Goal: Task Accomplishment & Management: Manage account settings

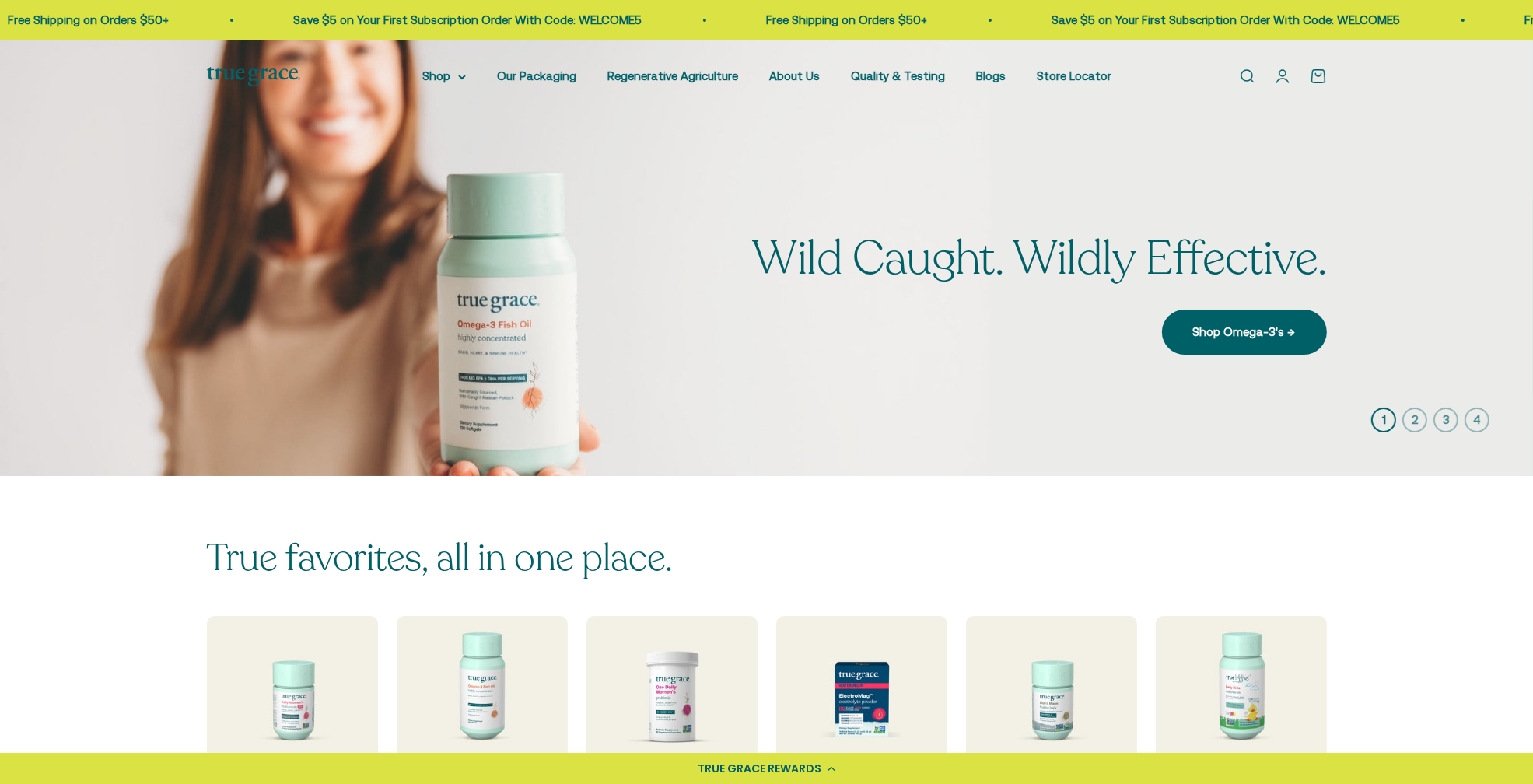
click at [0, 0] on x-citi-chrome-extension at bounding box center [0, 0] width 0 height 0
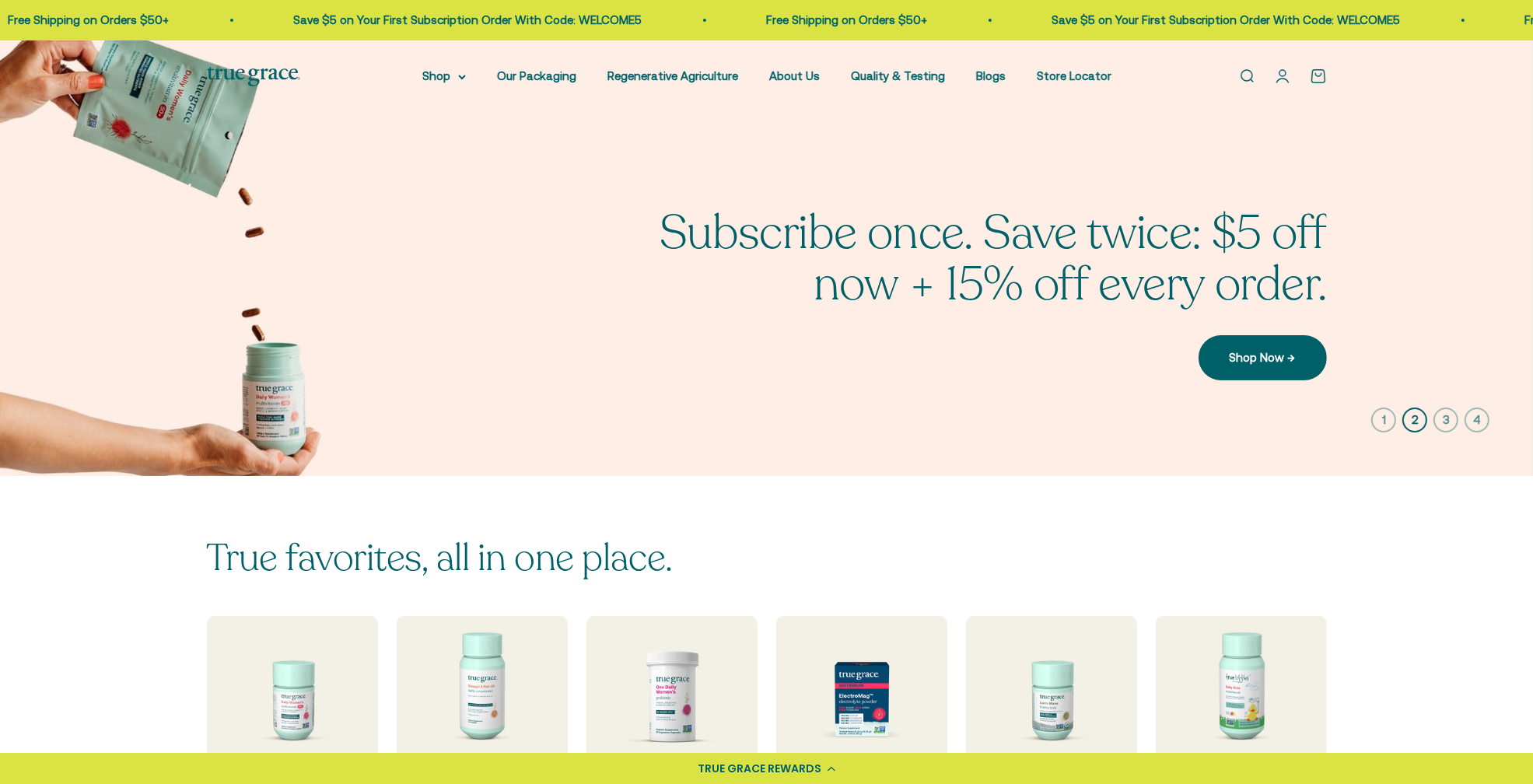
click at [0, 0] on x-citi-chrome-extension at bounding box center [0, 0] width 0 height 0
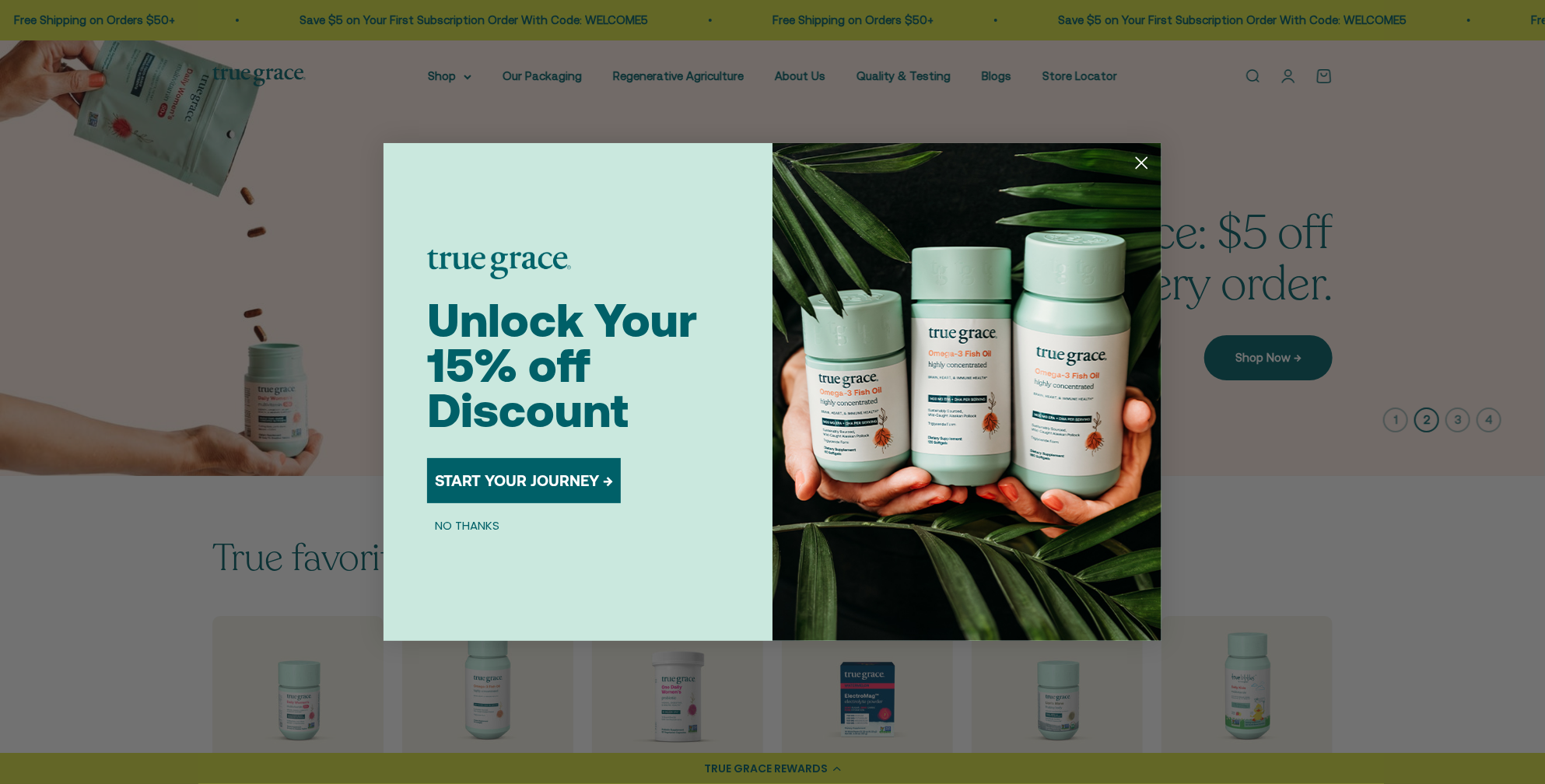
click at [1289, 78] on div "Close dialog Unlock Your 15% off Discount START YOUR JOURNEY → NO THANKS Submit" at bounding box center [772, 392] width 1545 height 784
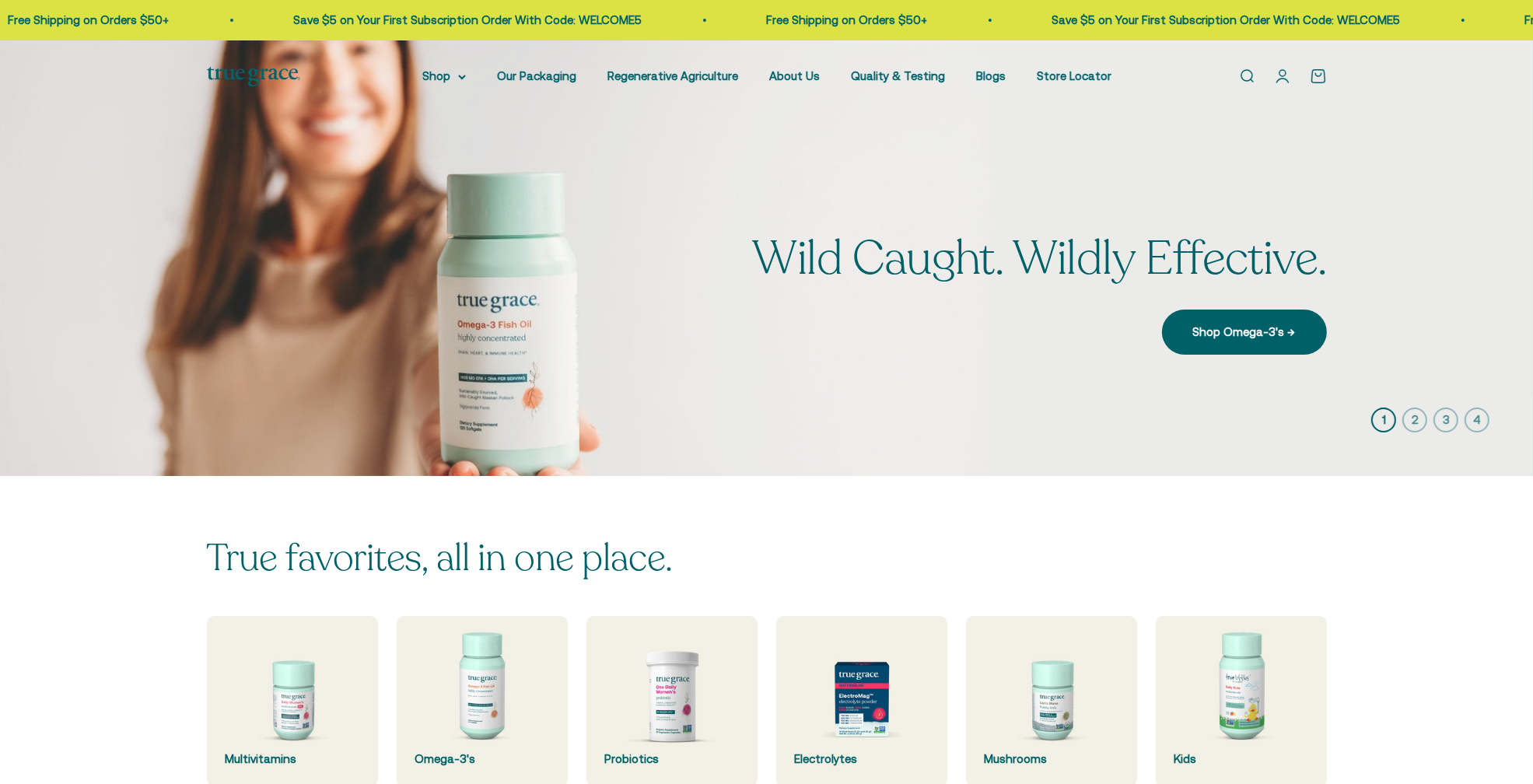
click at [1279, 77] on link "Open account page" at bounding box center [1282, 76] width 17 height 17
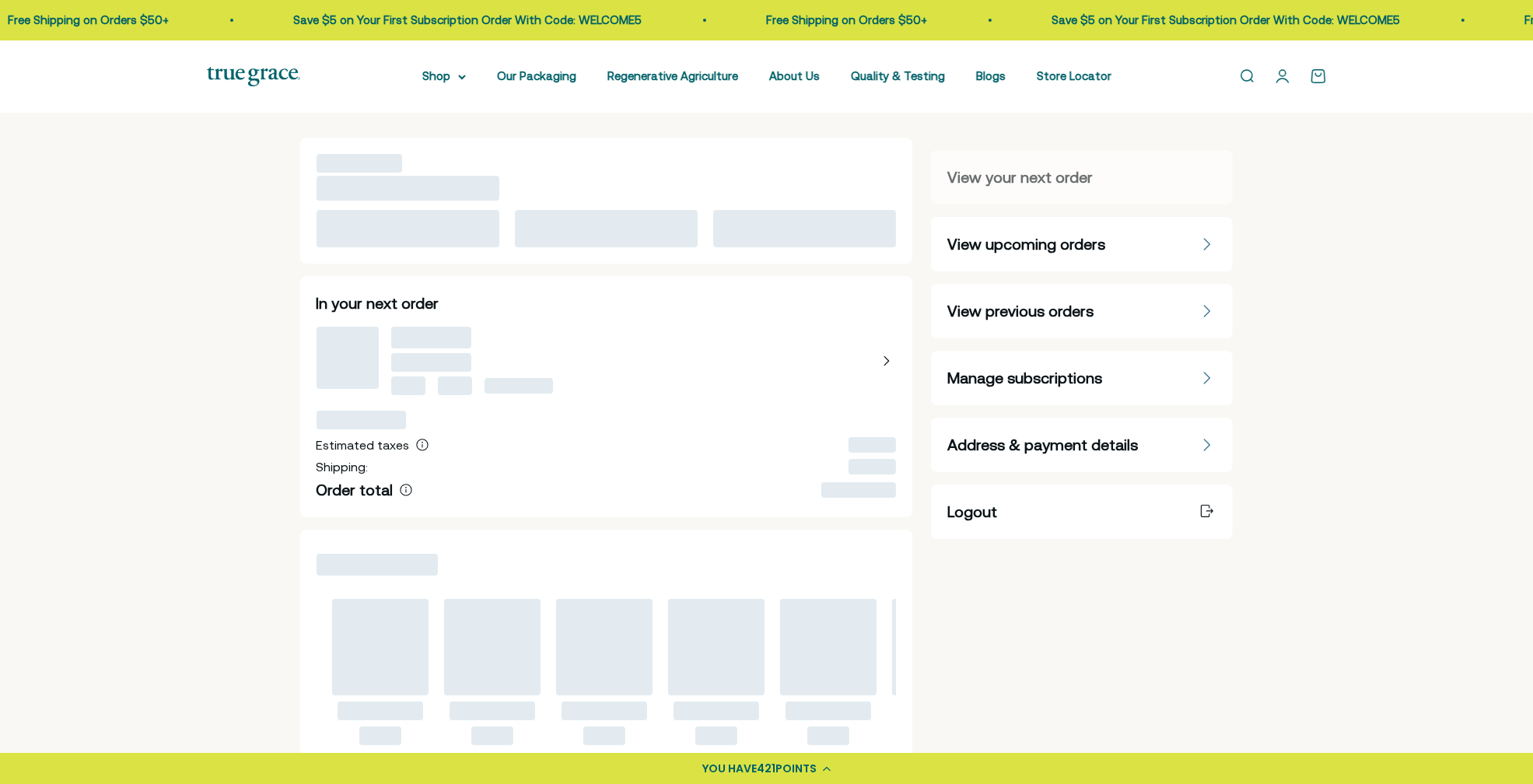
click at [1084, 377] on span "Manage subscriptions" at bounding box center [1025, 378] width 155 height 22
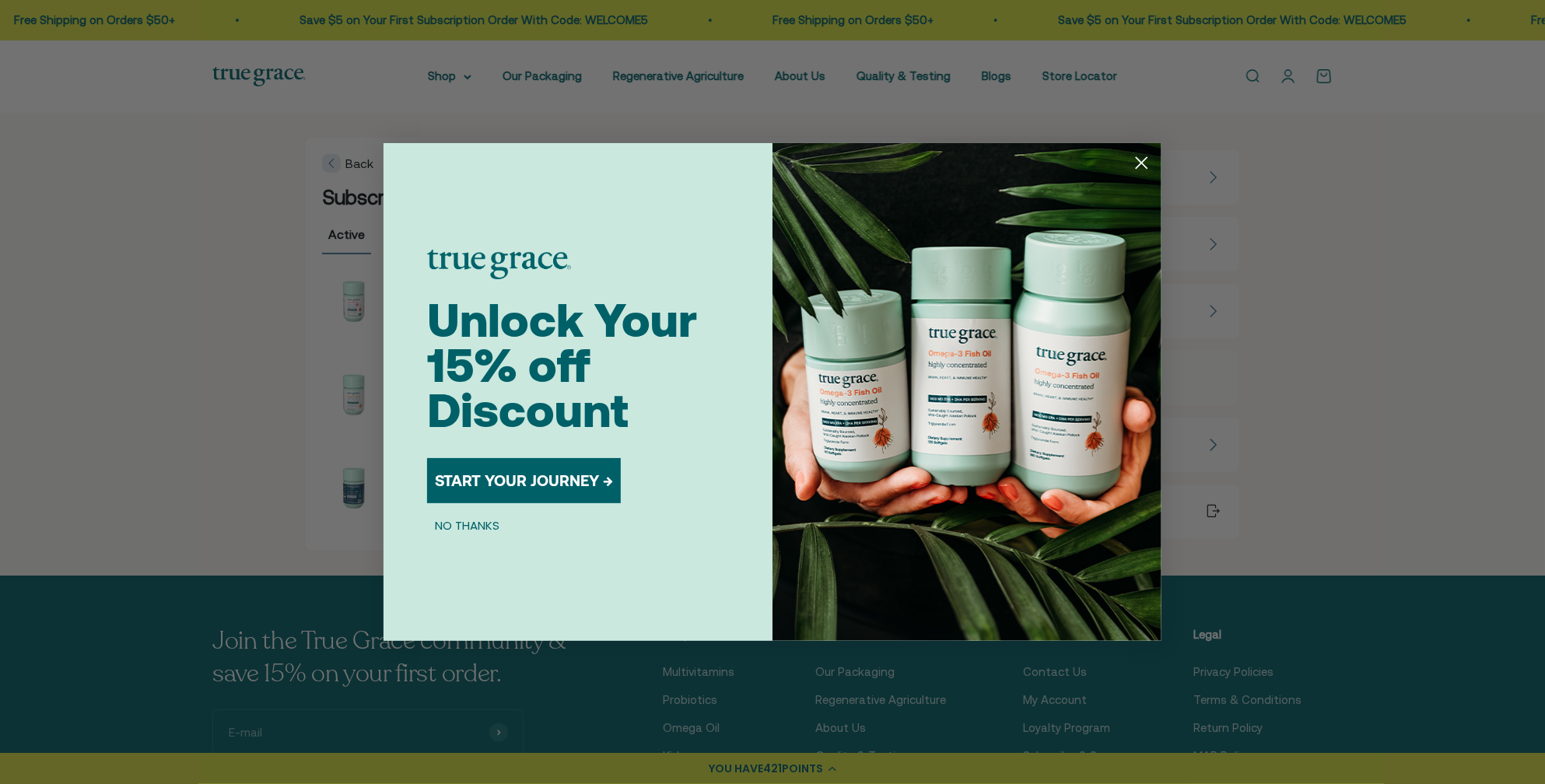
click at [1144, 157] on circle "Close dialog" at bounding box center [1142, 163] width 26 height 26
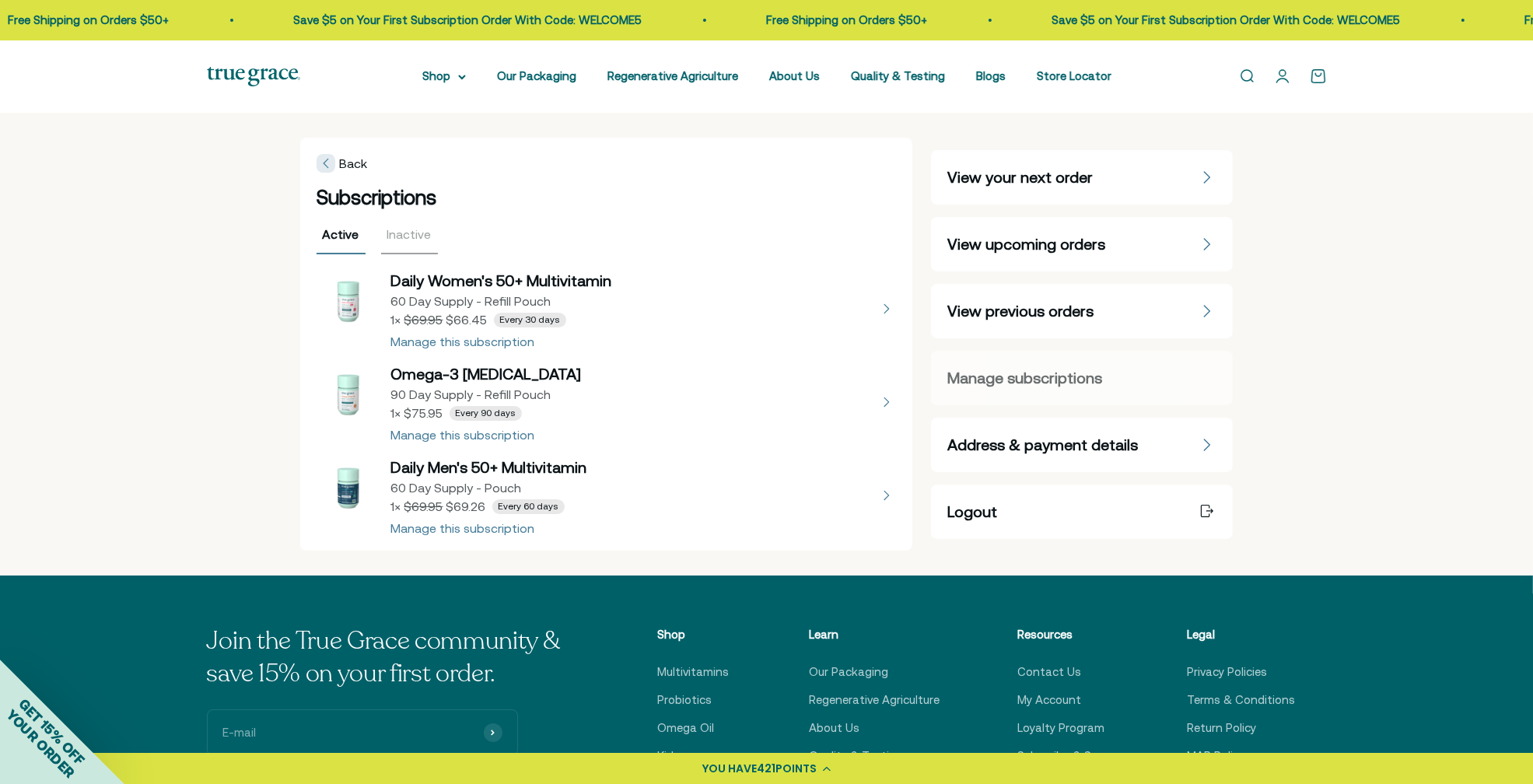
click at [494, 343] on button "view details about Daily Women's 50+ Multivitamin 60 Day Supply - Refill Pouch …" at bounding box center [606, 308] width 580 height 77
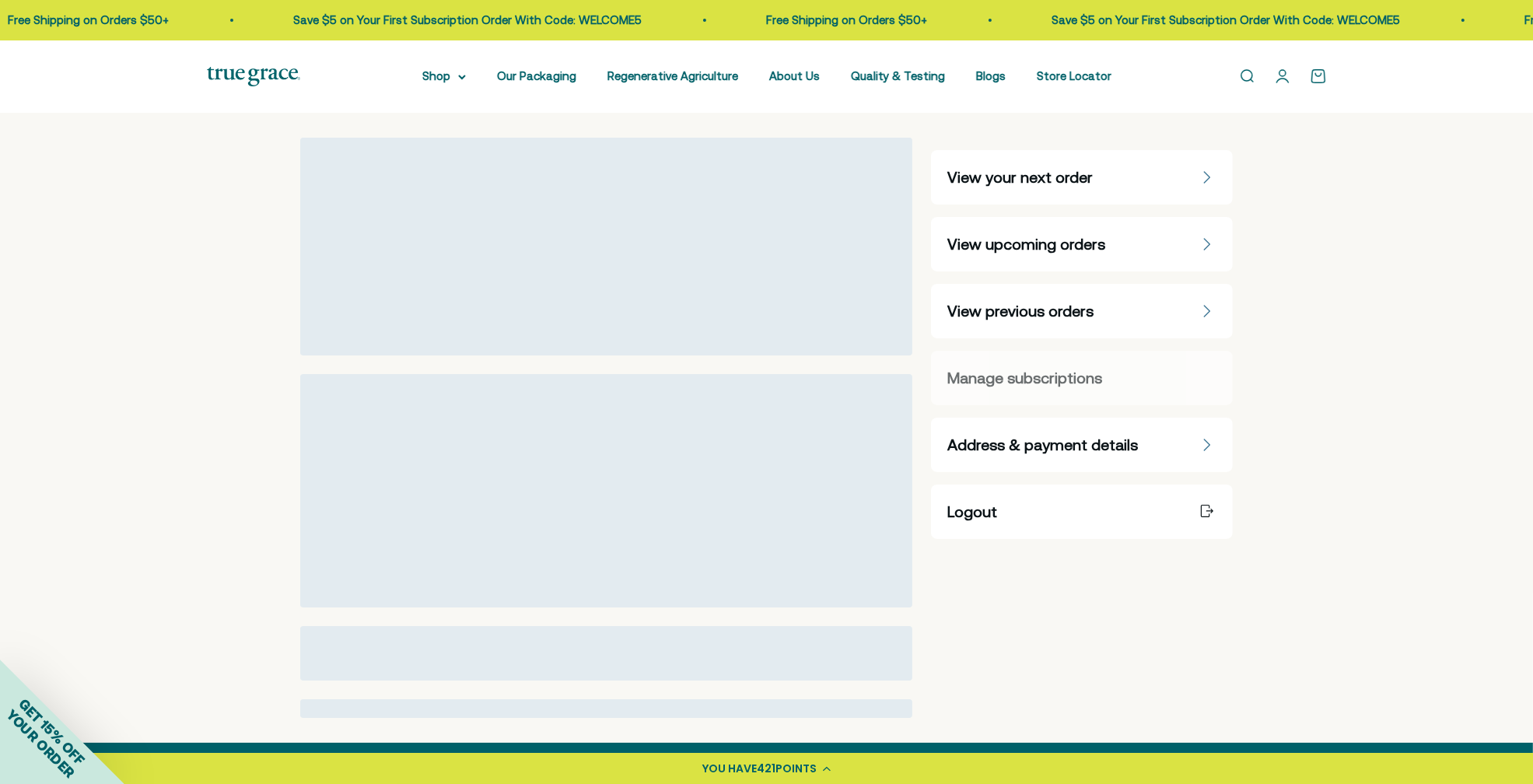
select select "60 Day"
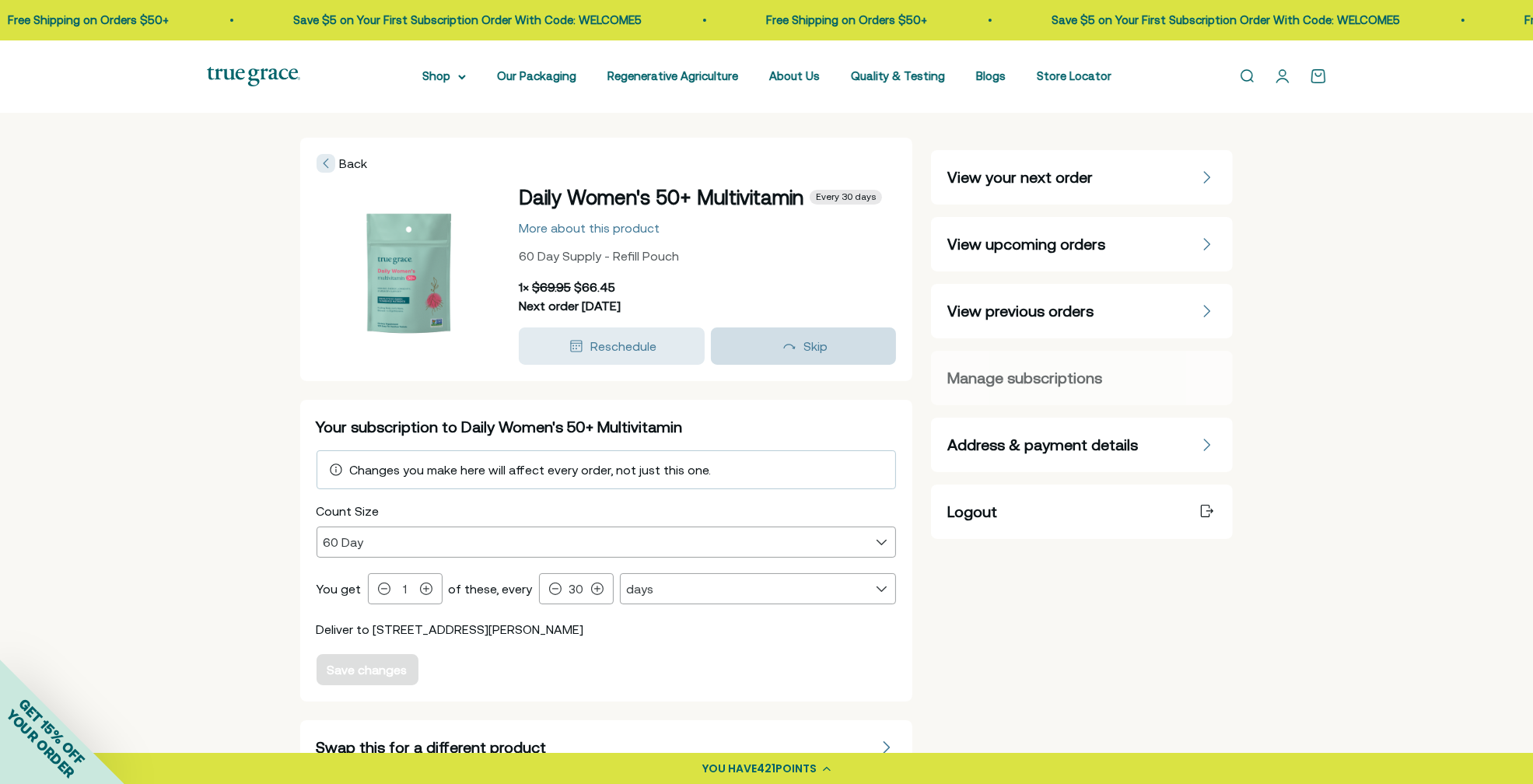
click at [813, 343] on span "Skip" at bounding box center [815, 346] width 24 height 14
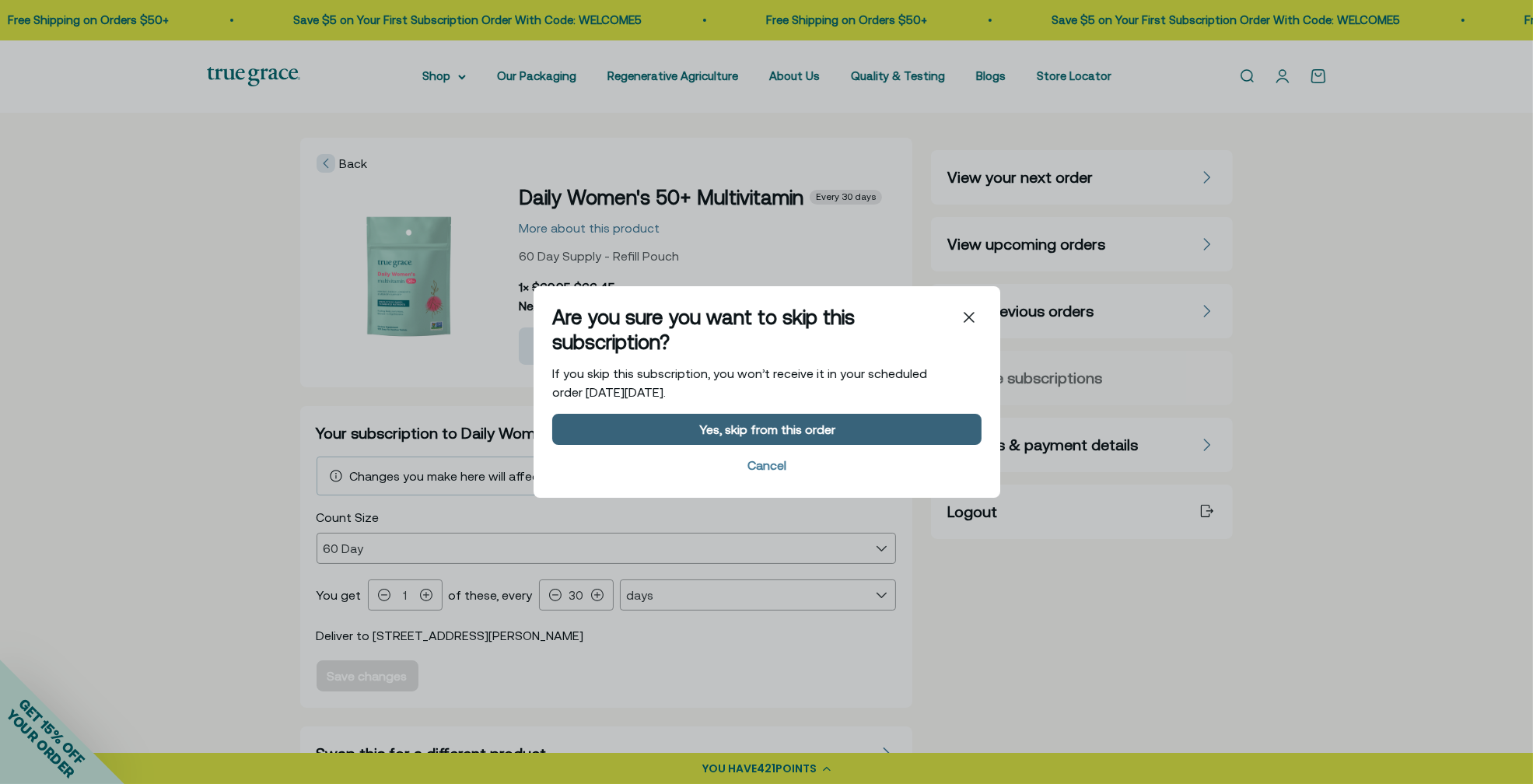
click at [802, 430] on div "Yes, skip from this order" at bounding box center [766, 429] width 136 height 13
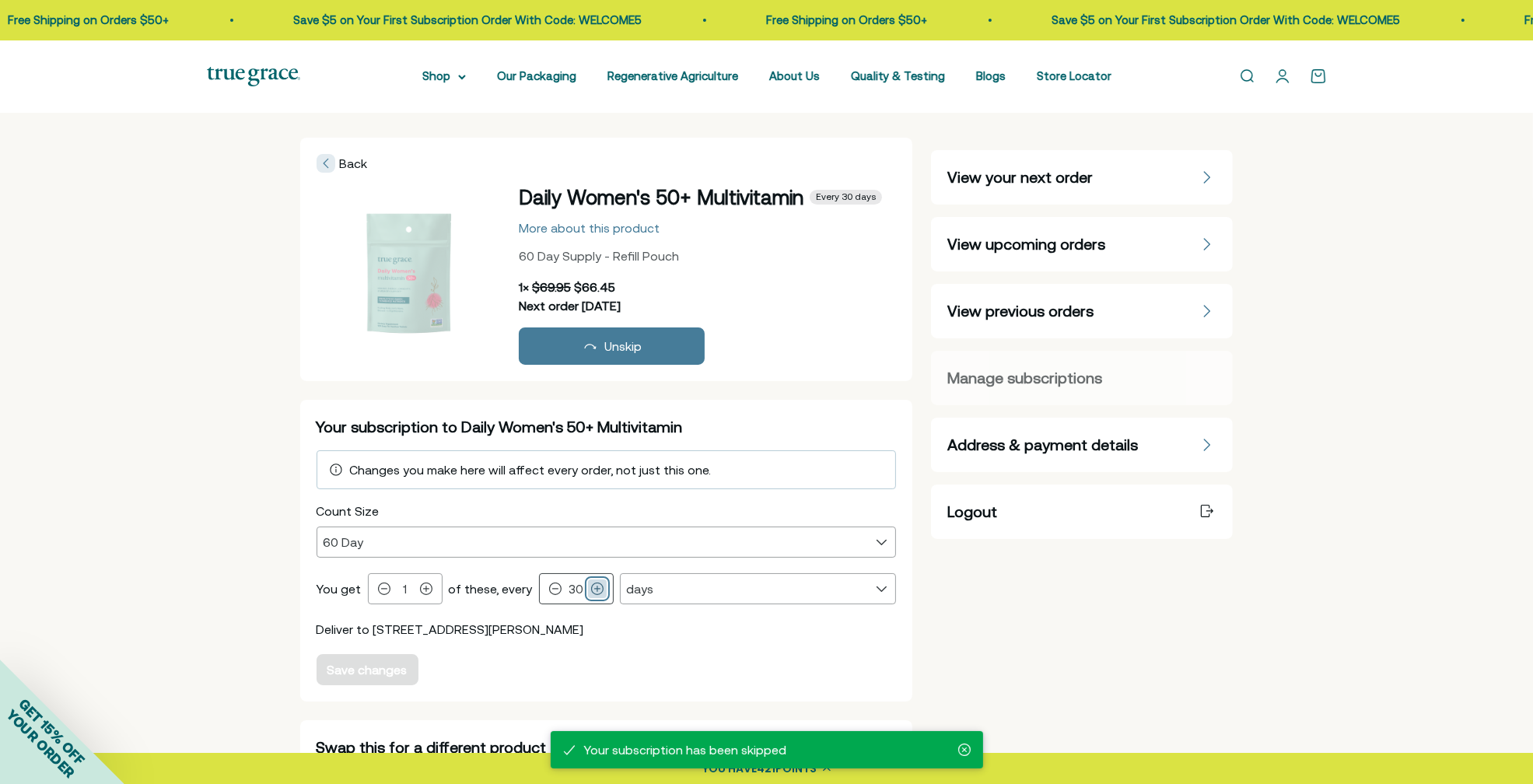
click at [591, 589] on icon at bounding box center [597, 589] width 13 height 13
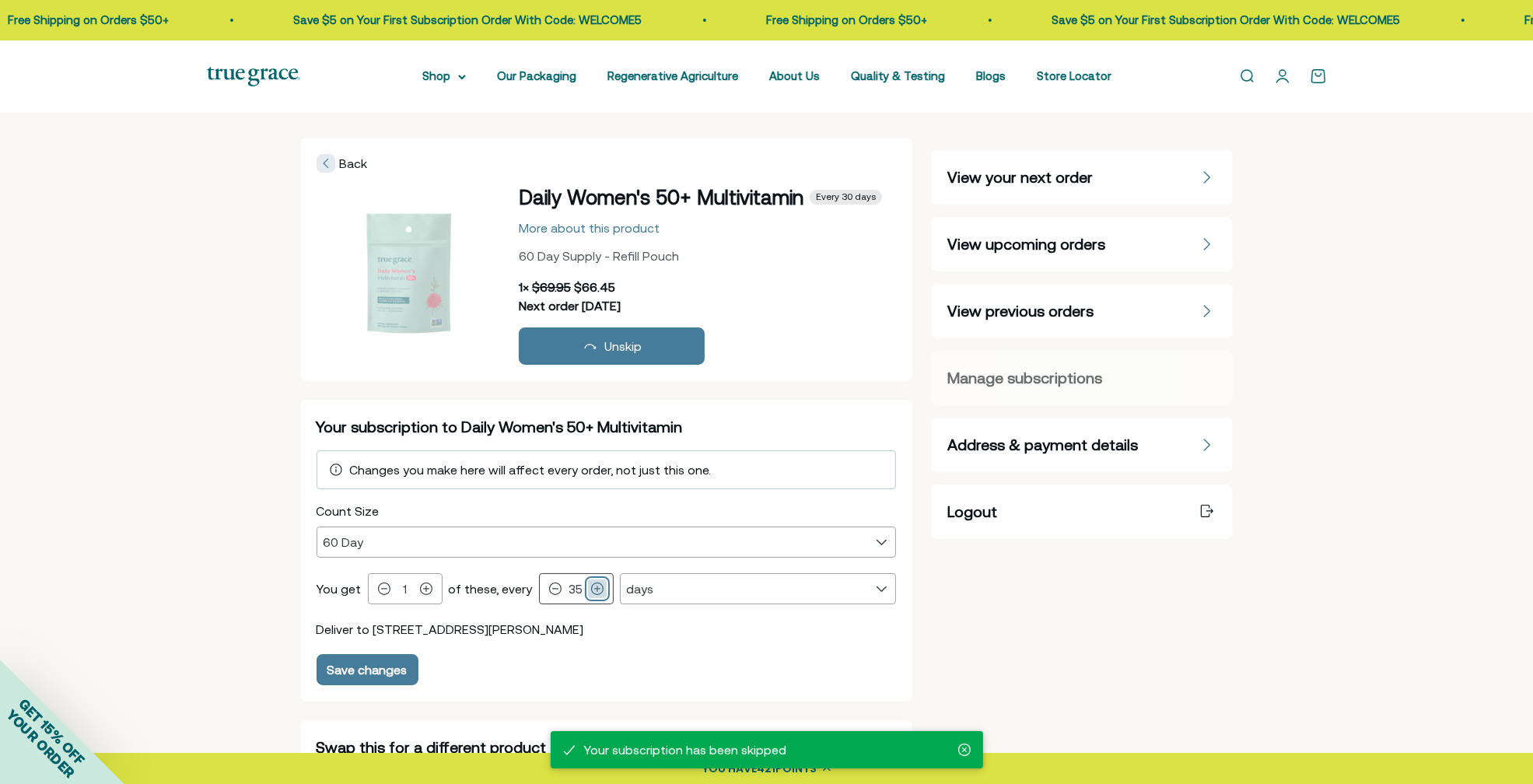
click at [591, 589] on icon at bounding box center [597, 589] width 13 height 13
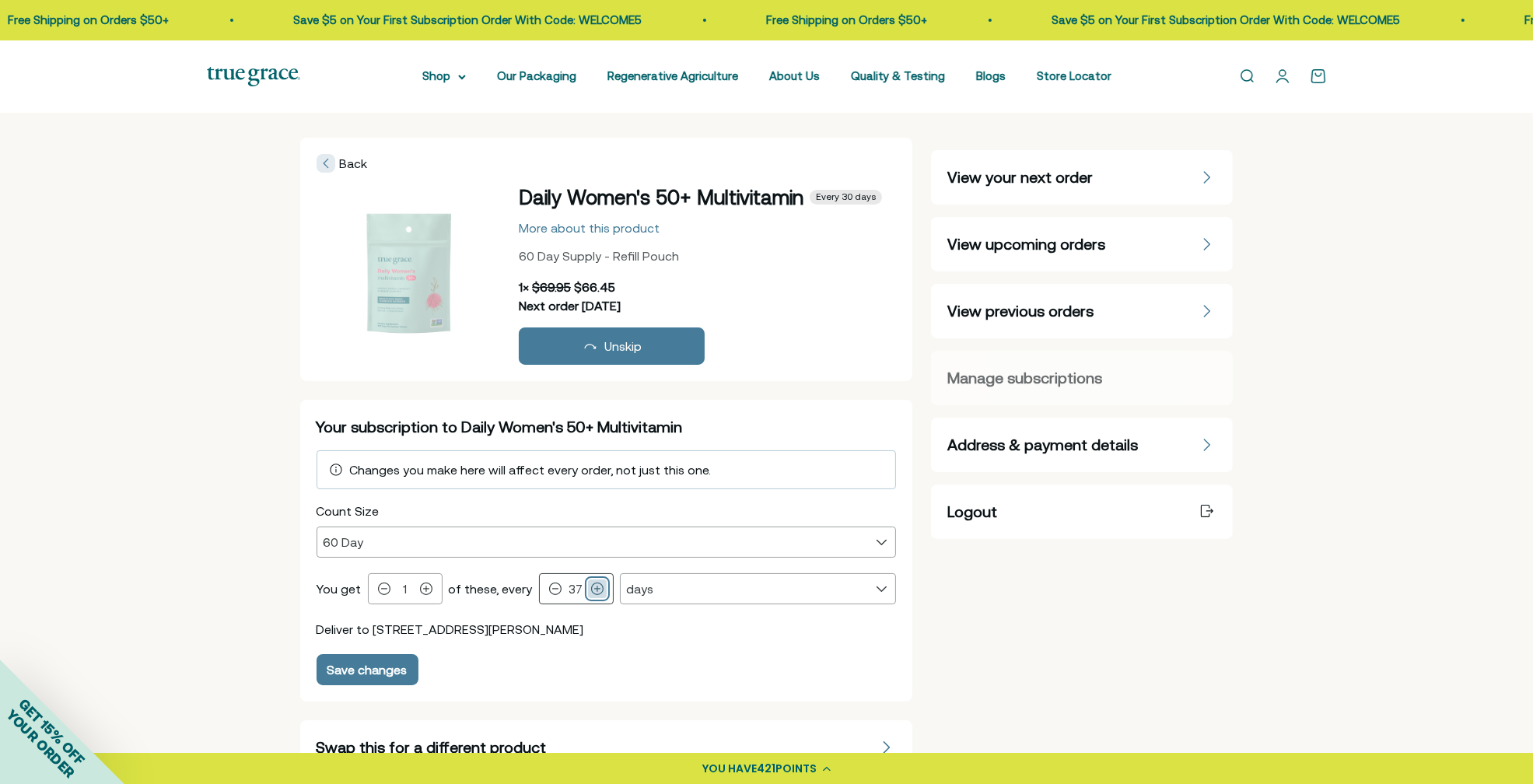
click at [591, 589] on icon at bounding box center [597, 589] width 13 height 13
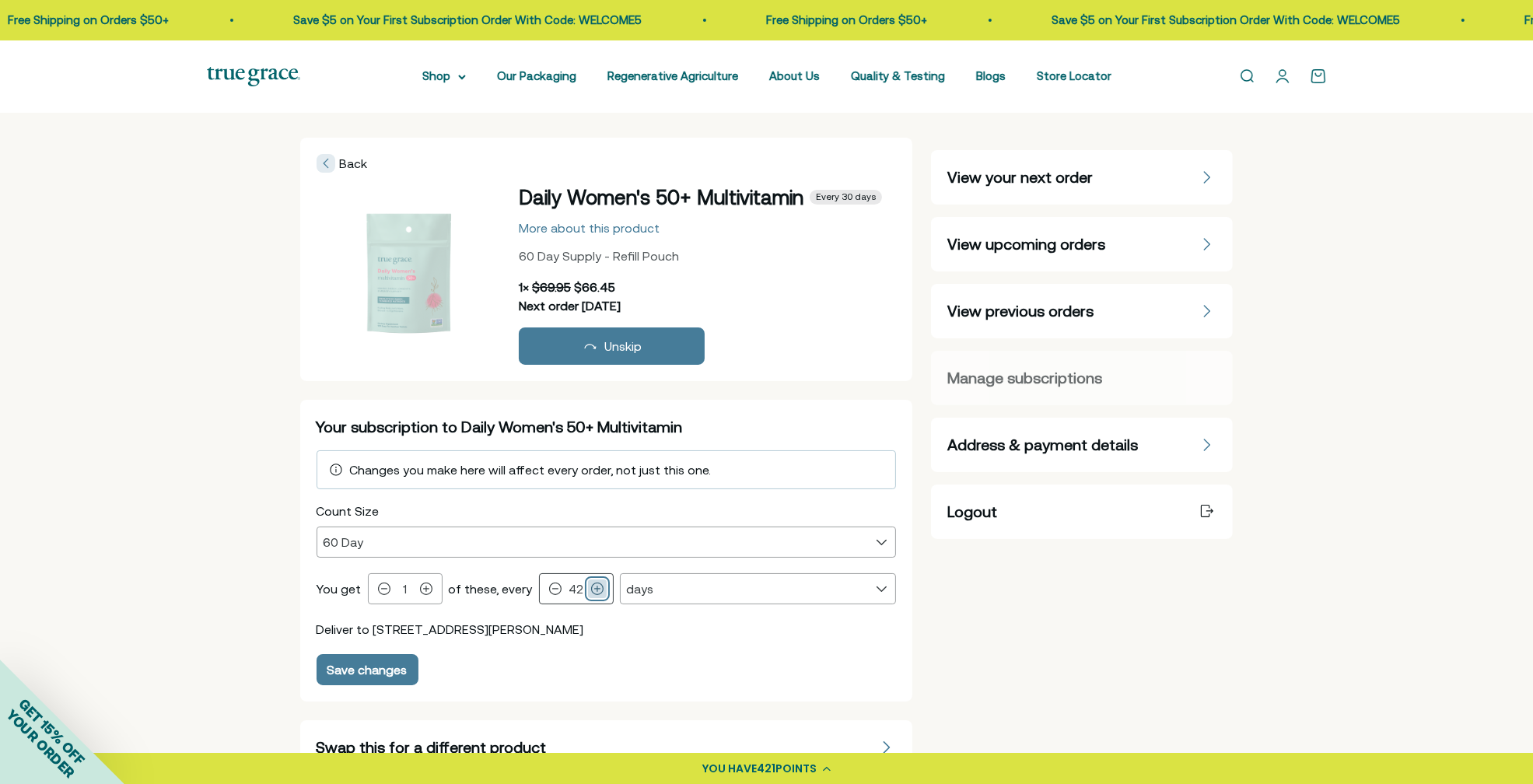
click at [591, 589] on icon at bounding box center [597, 589] width 13 height 13
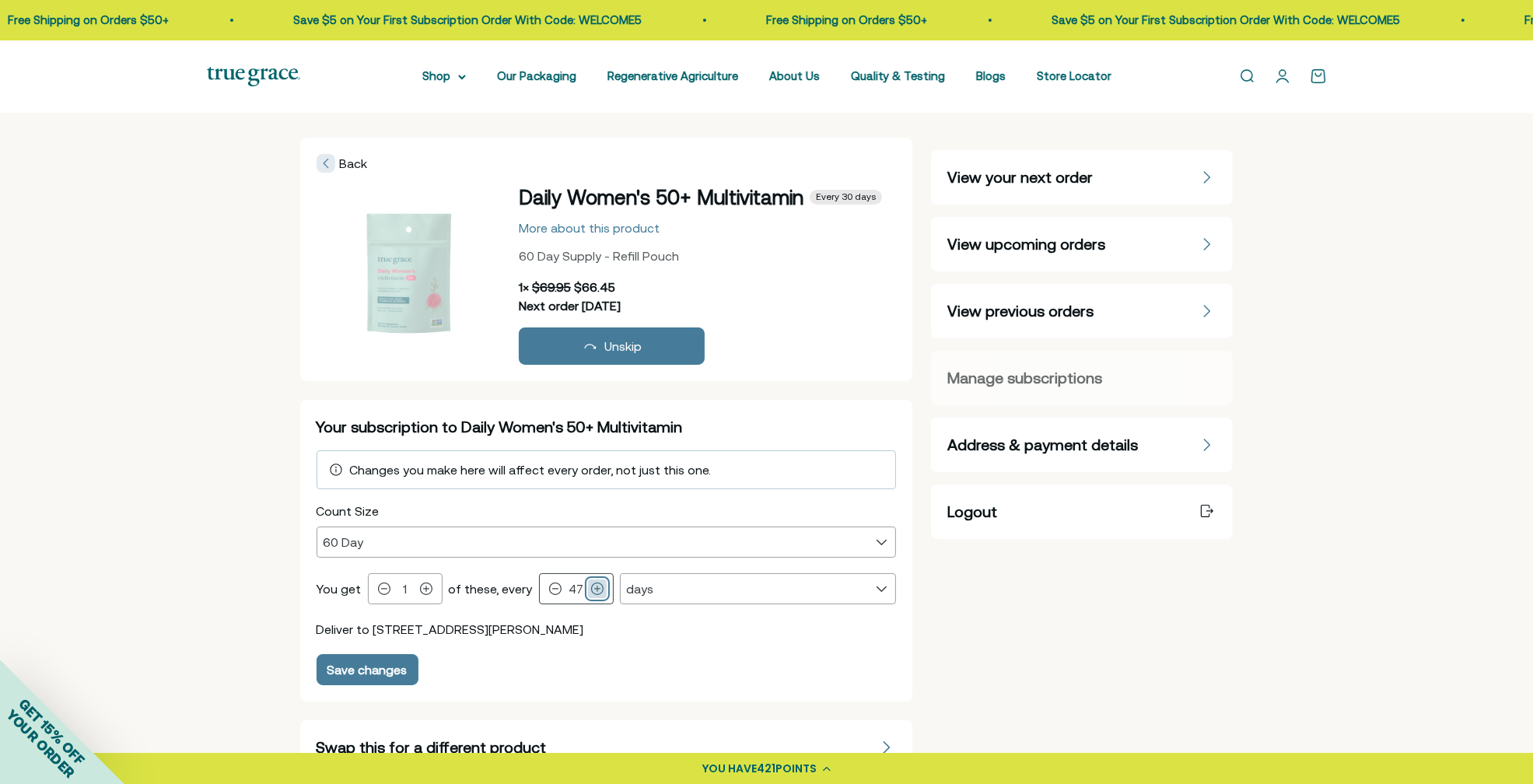
click at [591, 589] on icon at bounding box center [597, 589] width 13 height 13
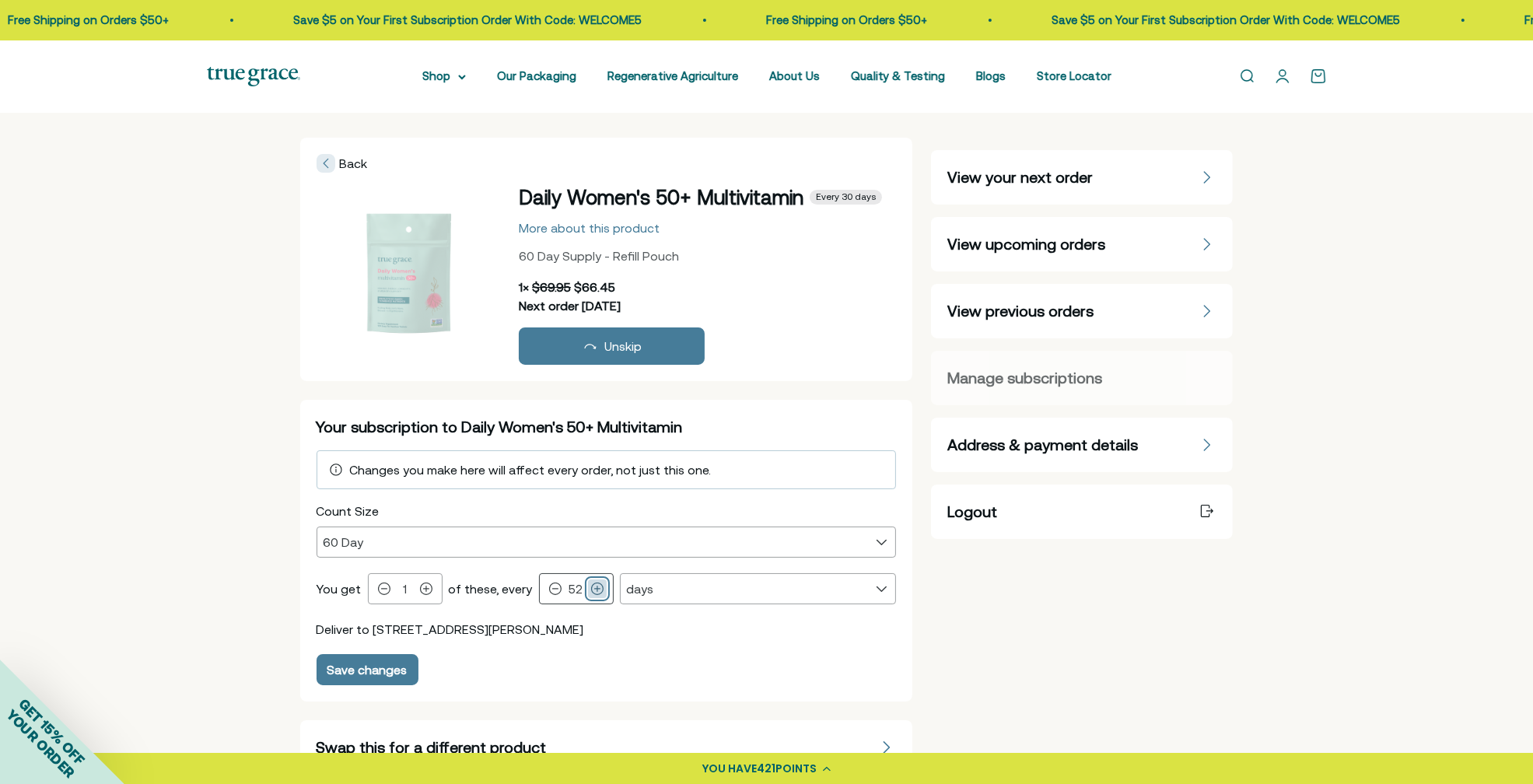
click at [591, 589] on icon at bounding box center [597, 589] width 13 height 13
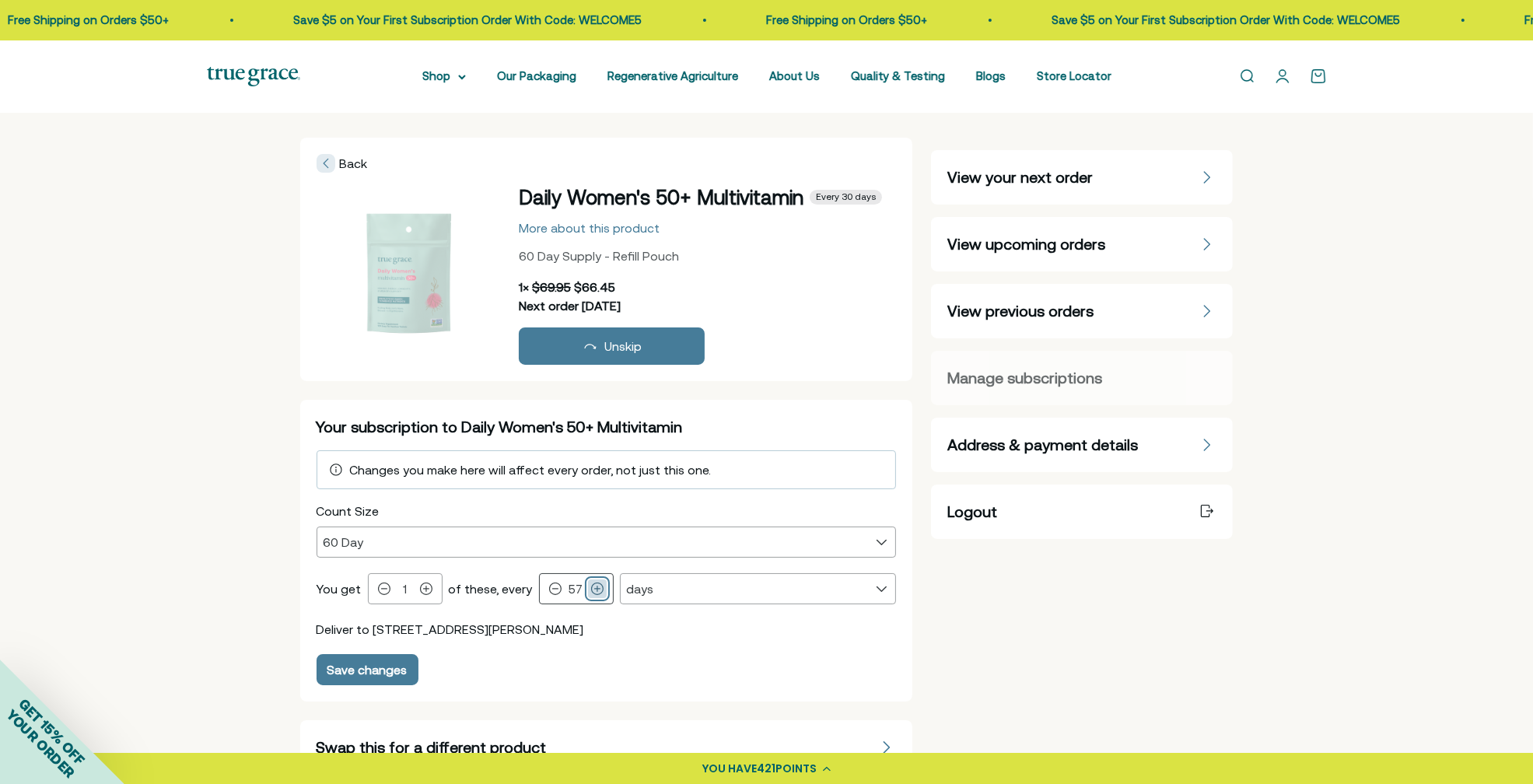
click at [591, 589] on icon at bounding box center [597, 589] width 13 height 13
type input "60"
click at [363, 668] on div "Save changes" at bounding box center [368, 669] width 80 height 13
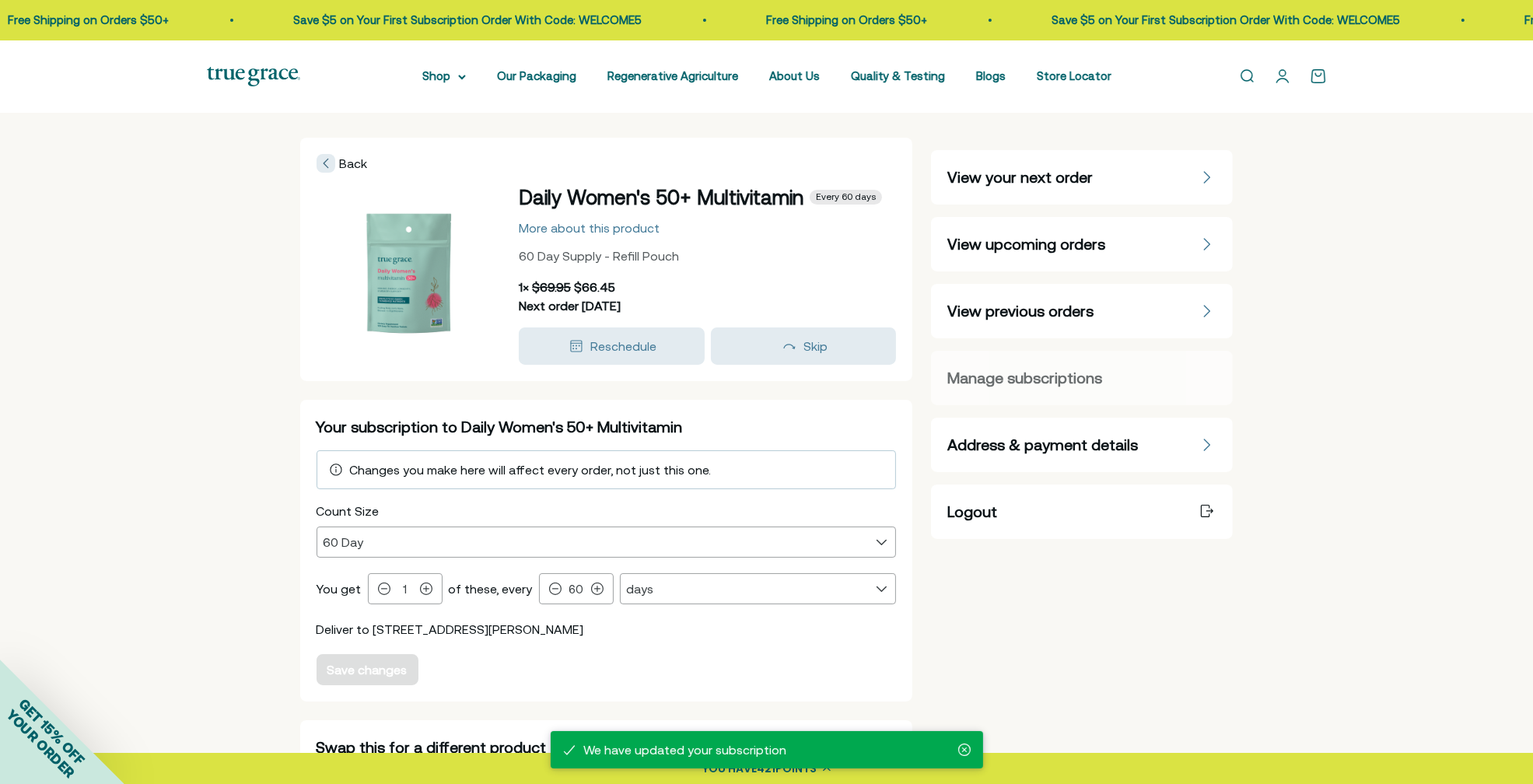
click at [336, 161] on div "Back" at bounding box center [342, 163] width 51 height 18
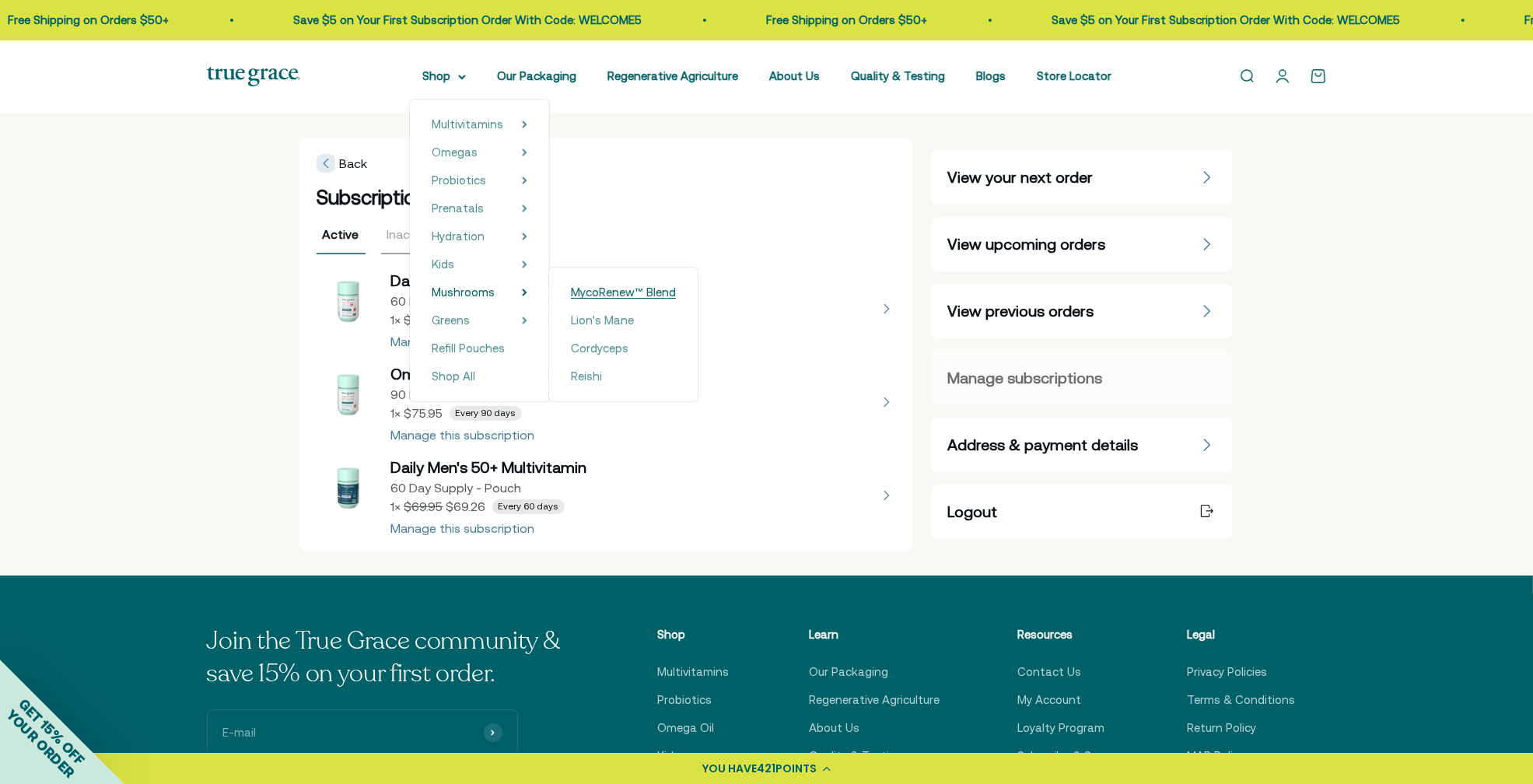
click at [597, 292] on span "MycoRenew™ Blend" at bounding box center [623, 292] width 105 height 13
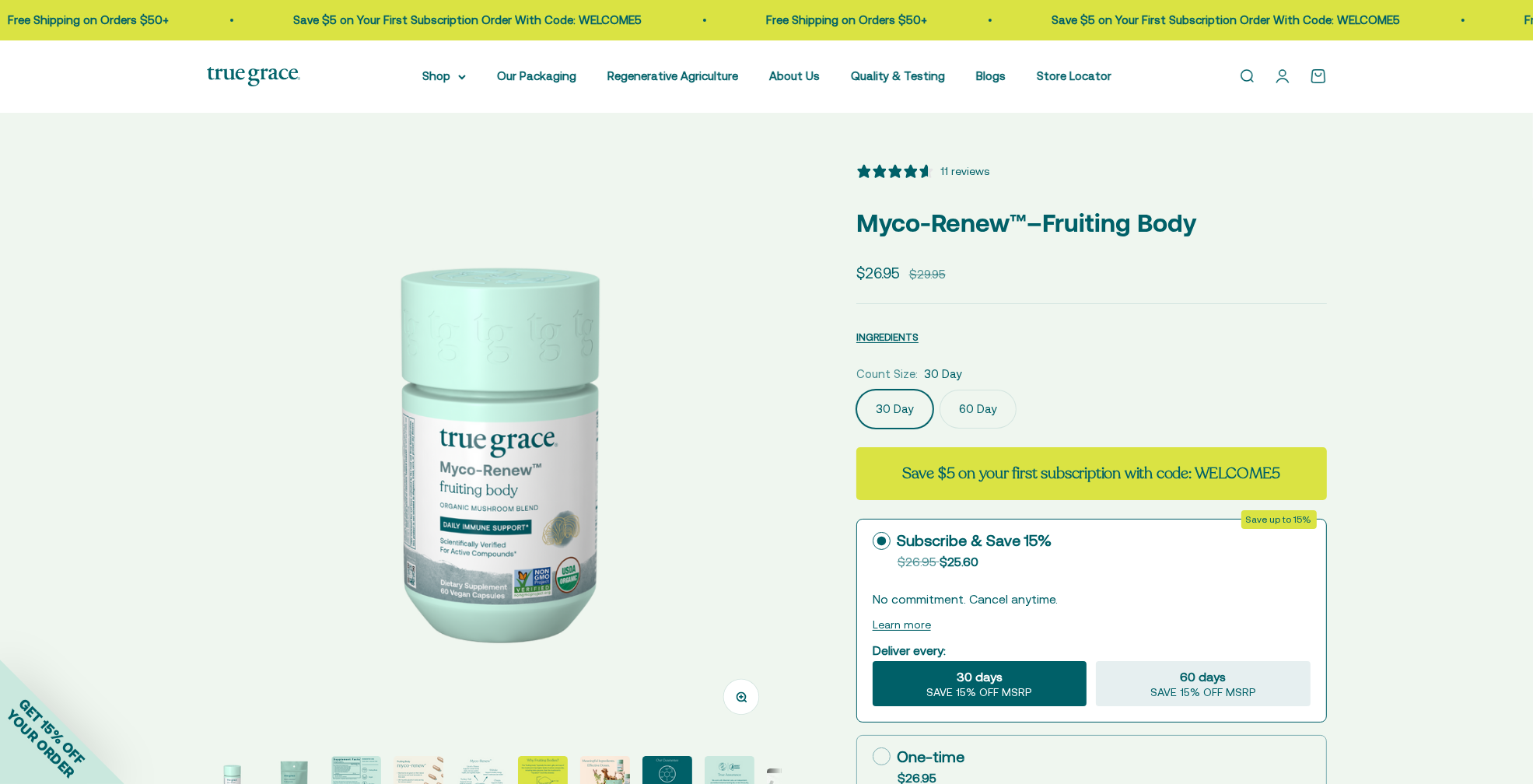
select select "3"
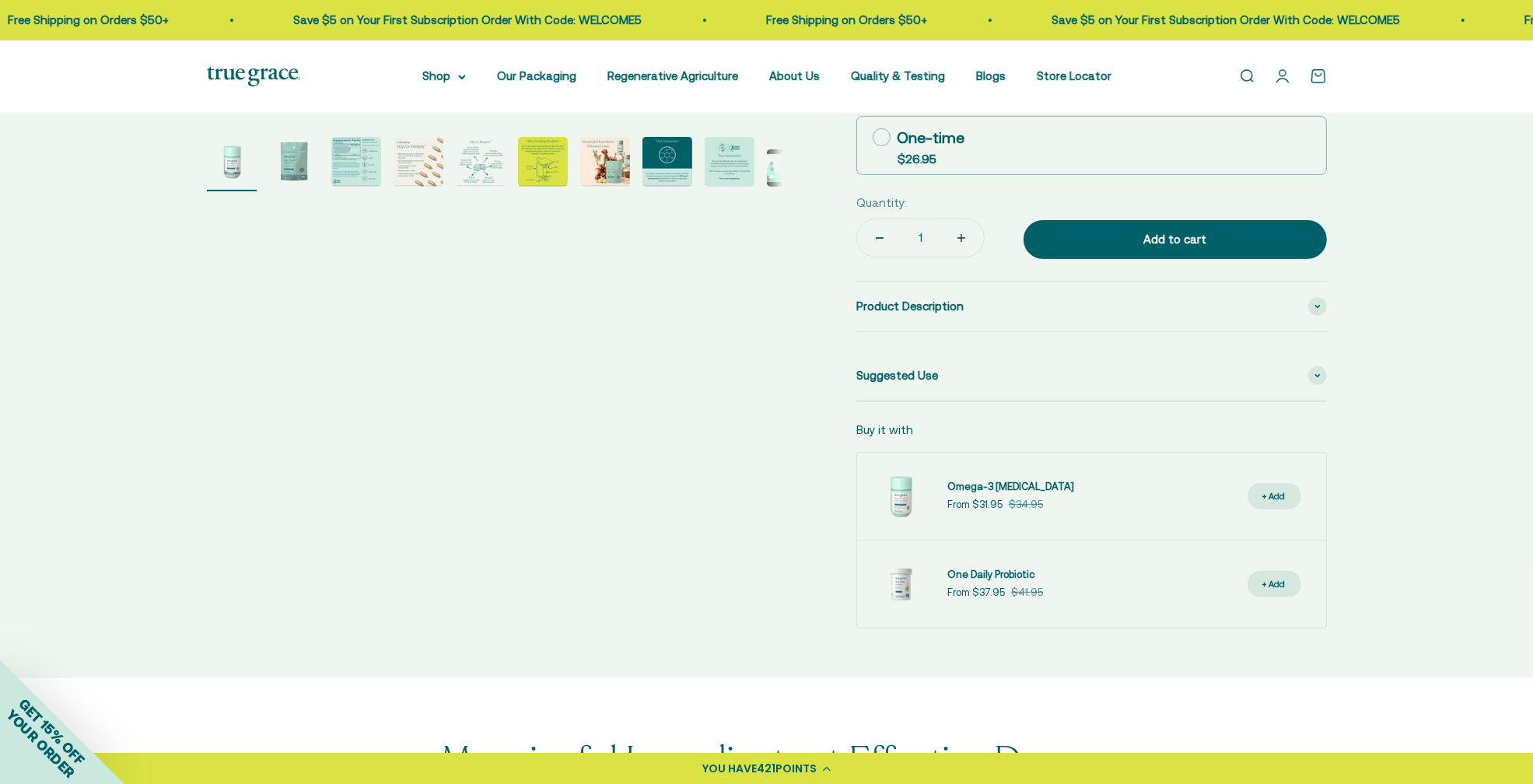
scroll to position [622, 0]
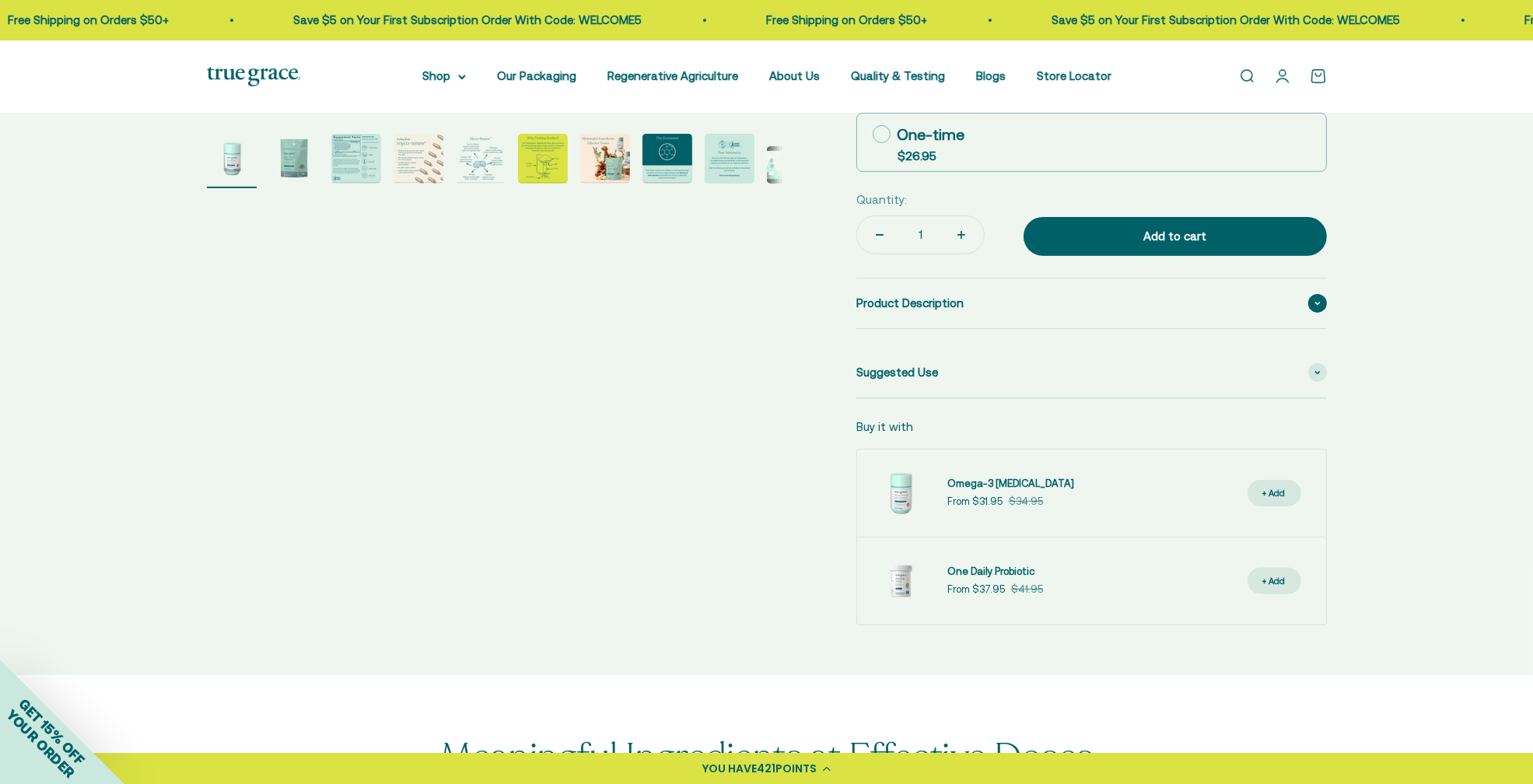
click at [961, 305] on div "Product Description" at bounding box center [1092, 303] width 471 height 50
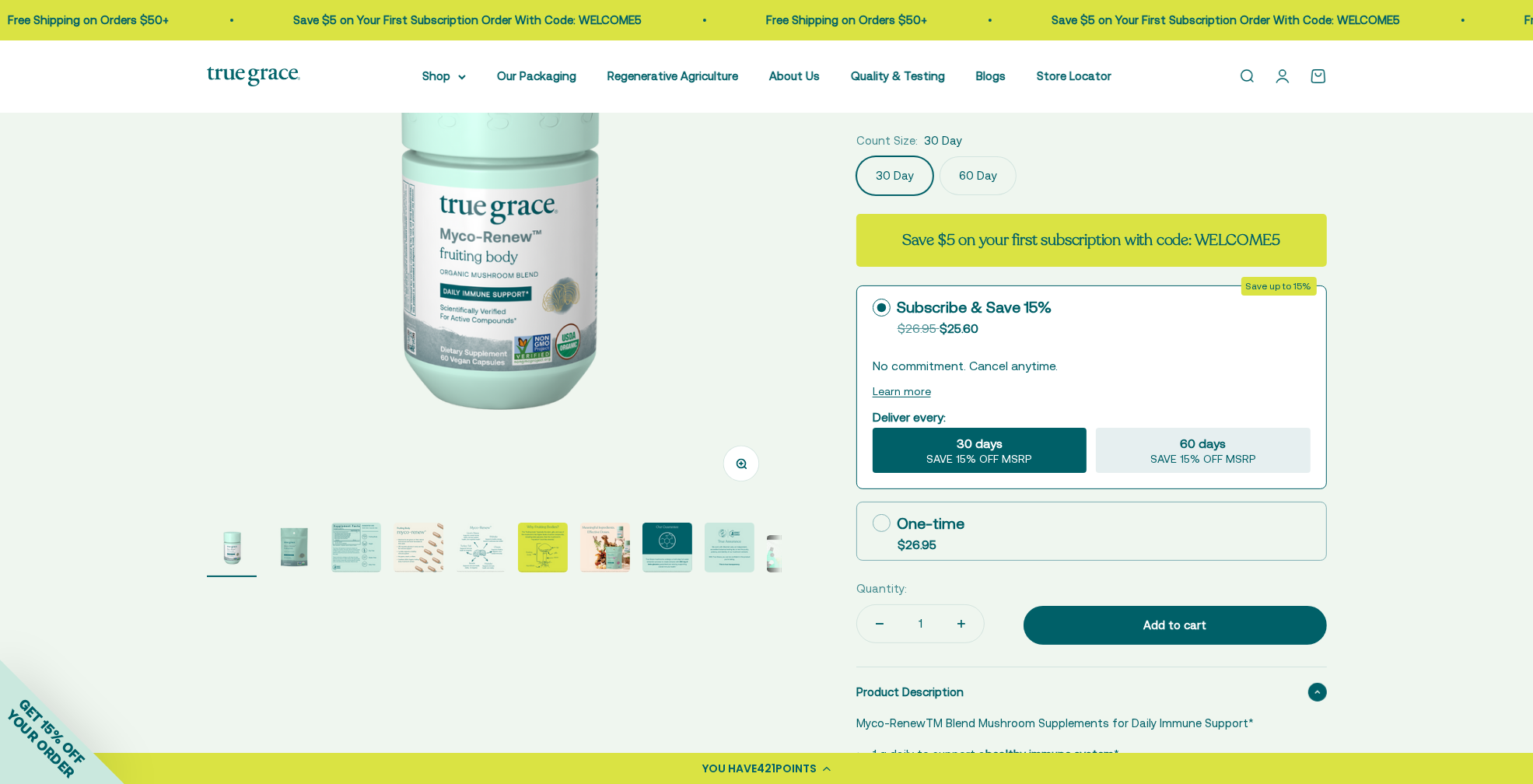
scroll to position [0, 0]
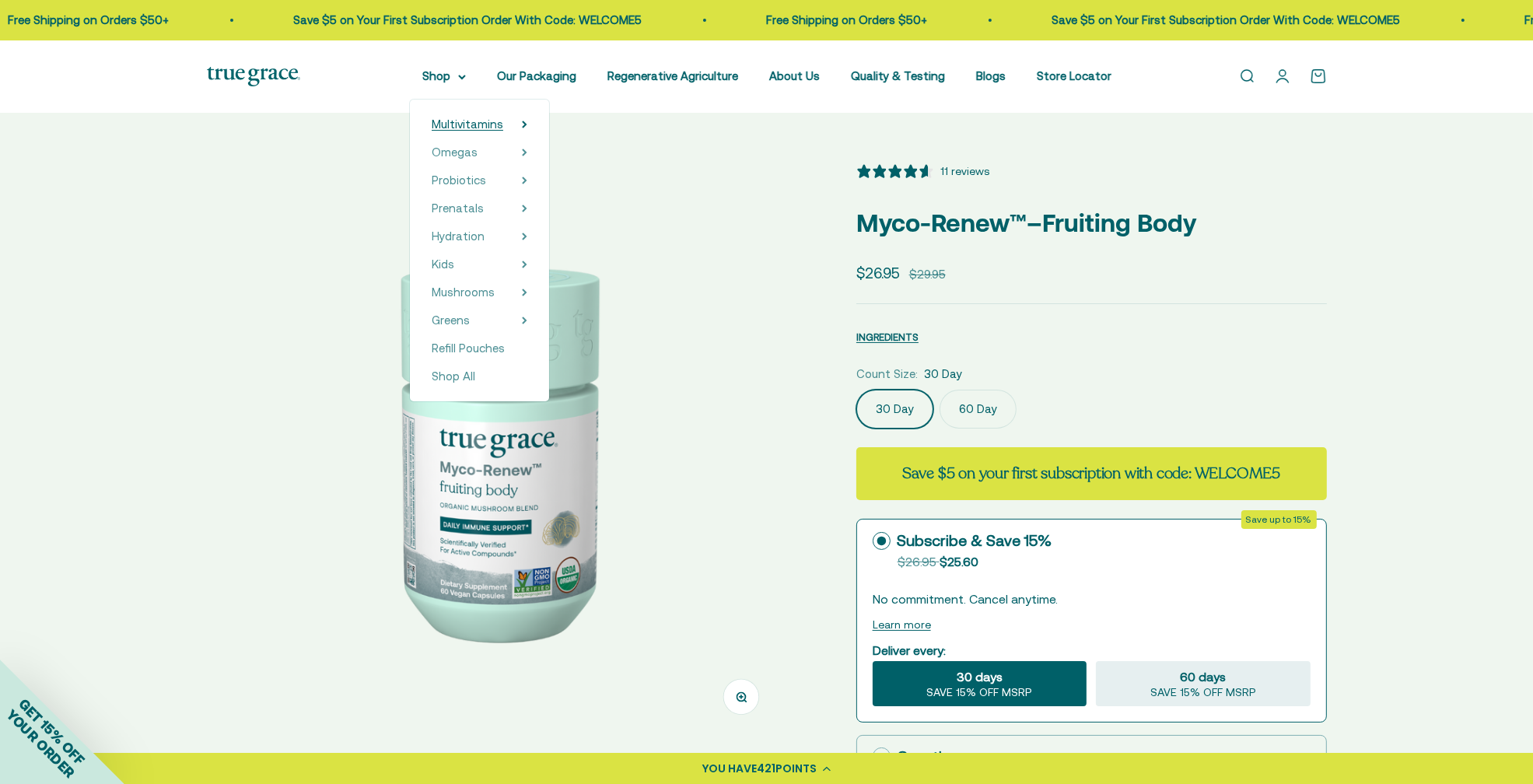
click at [527, 120] on icon at bounding box center [524, 124] width 5 height 8
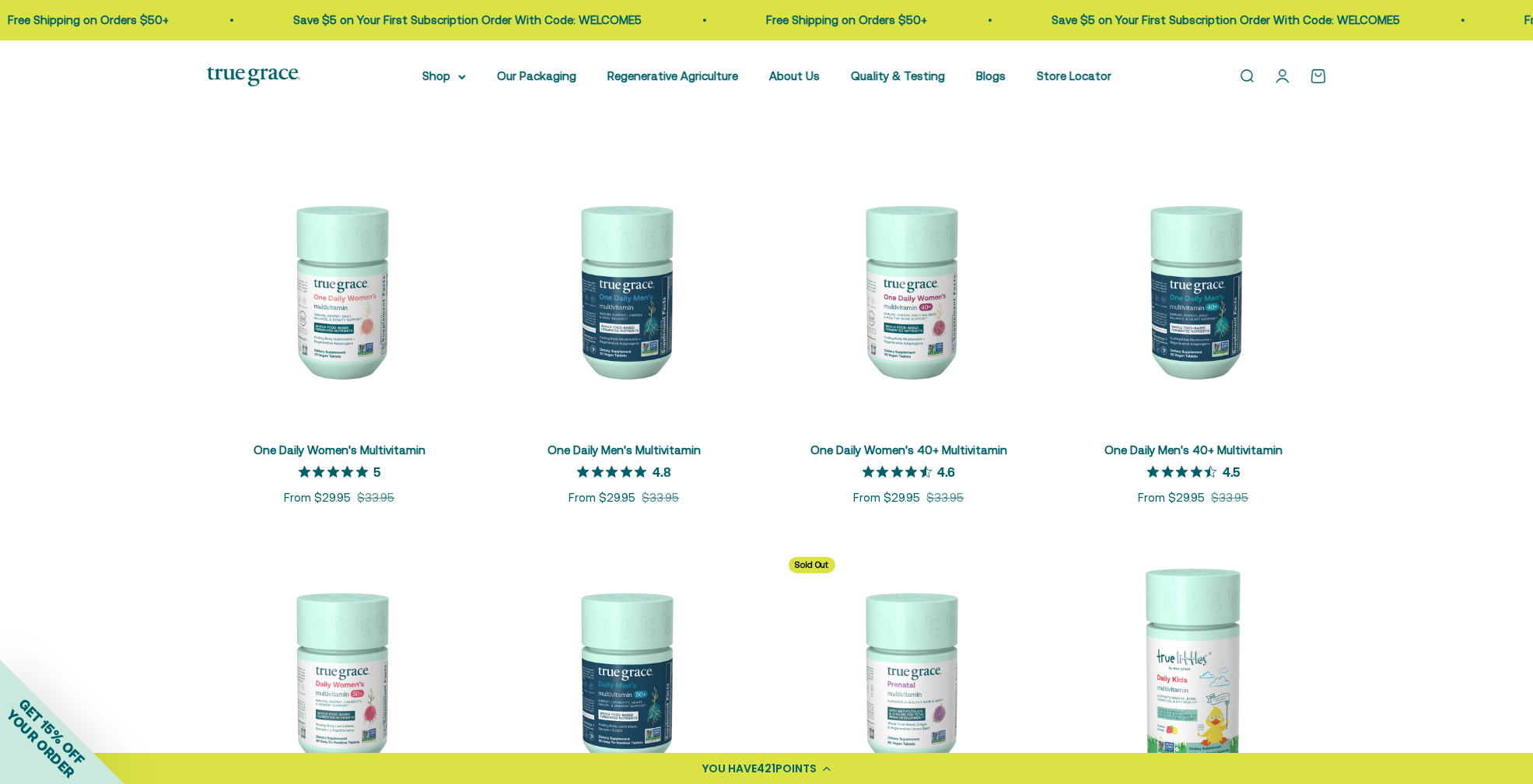
scroll to position [233, 0]
